Goal: Browse casually

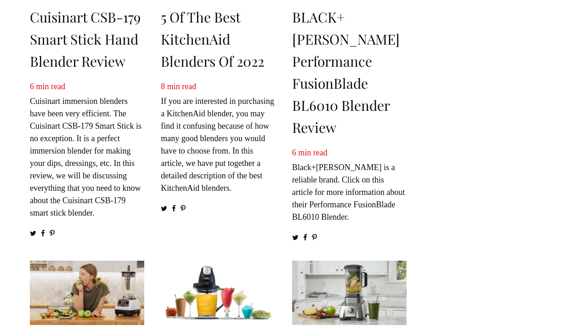
scroll to position [551, 0]
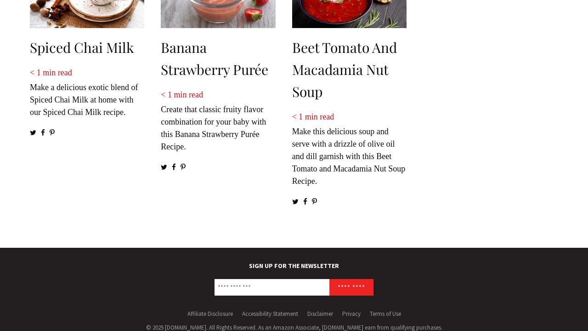
scroll to position [1195, 0]
